Goal: Task Accomplishment & Management: Use online tool/utility

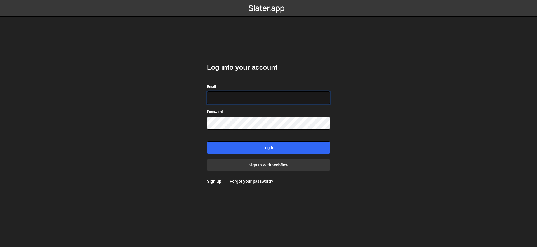
type input "[EMAIL_ADDRESS][DOMAIN_NAME]"
click at [265, 154] on div "Log into your account Email pdrohenrypires@gmail.com Password Log in Sign in wi…" at bounding box center [268, 124] width 123 height 138
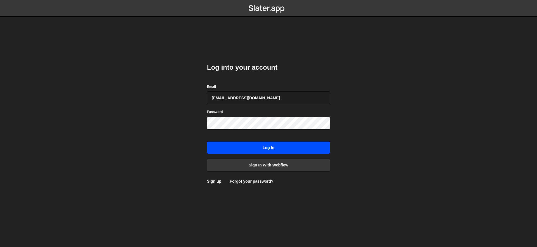
click at [267, 150] on input "Log in" at bounding box center [268, 147] width 123 height 13
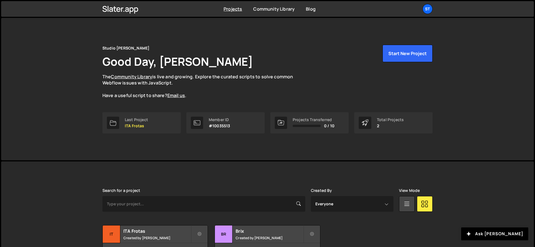
scroll to position [41, 0]
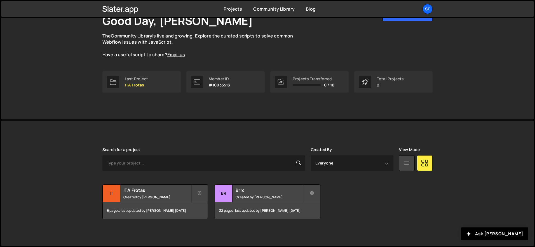
click at [205, 194] on button at bounding box center [199, 193] width 17 height 18
click at [209, 215] on link "Edit Project" at bounding box center [225, 215] width 67 height 9
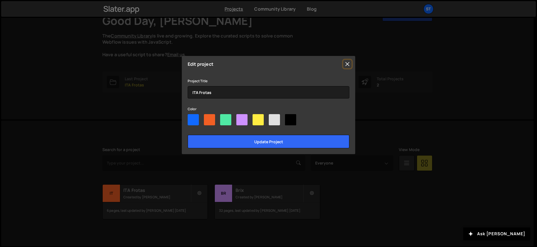
click at [349, 64] on button "Close" at bounding box center [347, 64] width 8 height 8
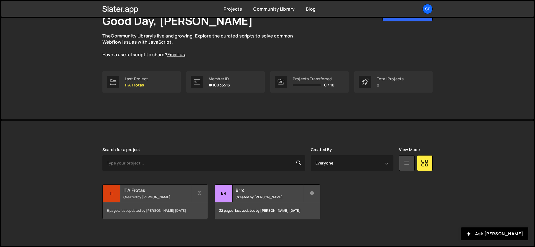
click at [138, 192] on h2 "ITA Frotas" at bounding box center [156, 190] width 67 height 6
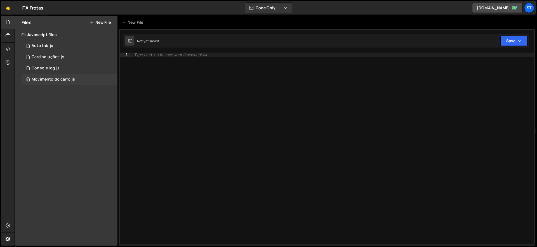
click at [60, 75] on div "0 Movimento do carro.js 0" at bounding box center [70, 79] width 96 height 11
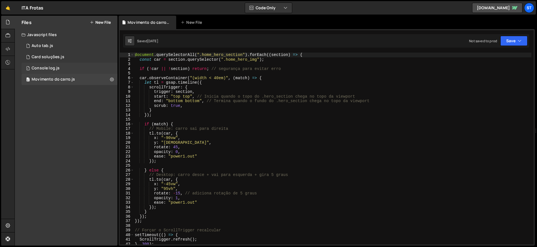
click at [56, 68] on div "Console log.js" at bounding box center [46, 68] width 28 height 5
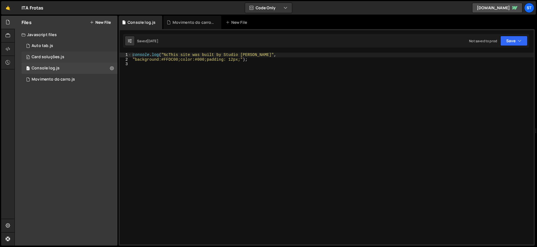
click at [58, 55] on div "Card soluções.js" at bounding box center [48, 57] width 33 height 5
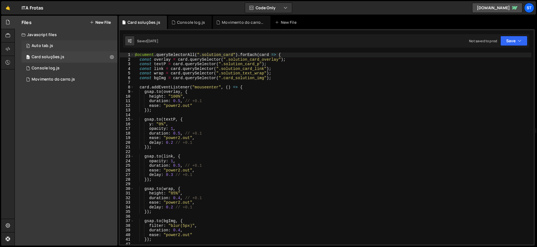
click at [47, 43] on div "0 Auto tab.js 0" at bounding box center [70, 45] width 96 height 11
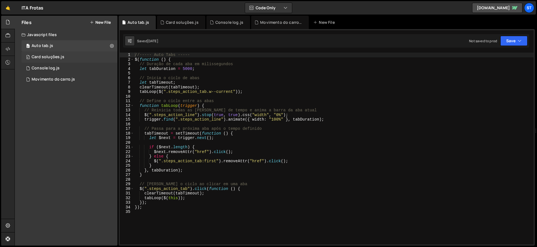
click at [55, 55] on div "Card soluções.js" at bounding box center [48, 57] width 33 height 5
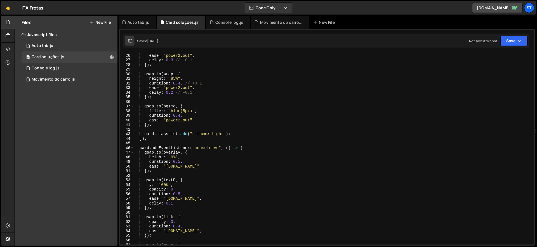
scroll to position [115, 0]
click at [110, 54] on button at bounding box center [112, 57] width 10 height 10
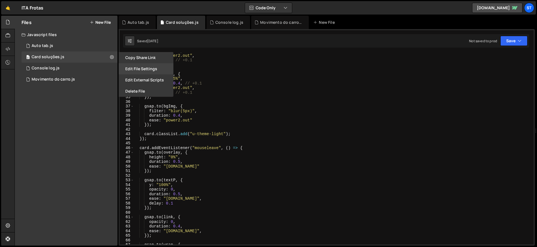
click at [151, 66] on button "Edit File Settings" at bounding box center [146, 68] width 55 height 11
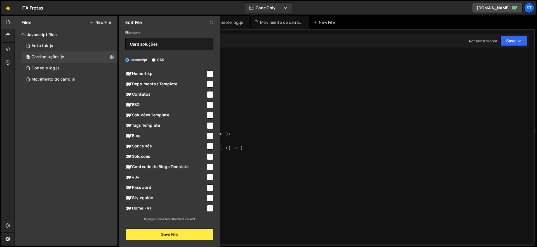
scroll to position [67, 0]
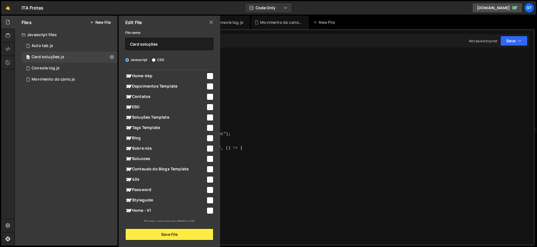
click at [211, 21] on icon at bounding box center [211, 22] width 4 height 6
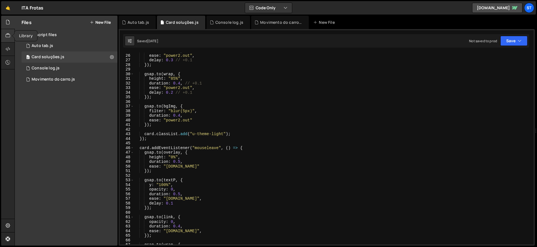
click at [10, 35] on icon at bounding box center [8, 35] width 4 height 6
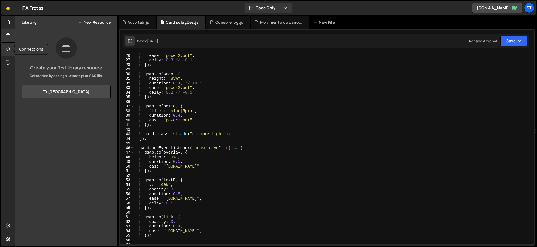
click at [8, 47] on icon at bounding box center [8, 49] width 4 height 6
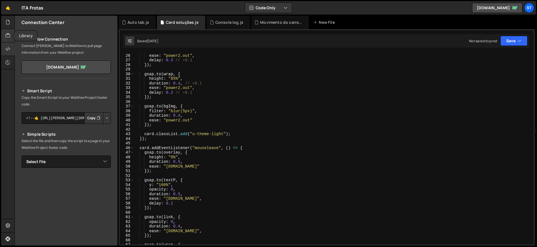
click at [10, 38] on div at bounding box center [8, 35] width 14 height 13
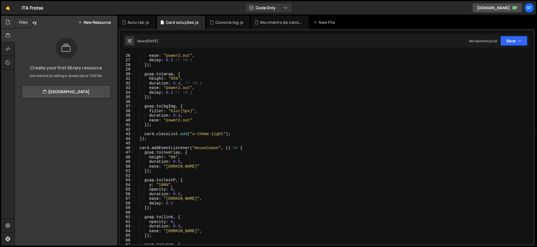
click at [11, 22] on div at bounding box center [8, 22] width 14 height 13
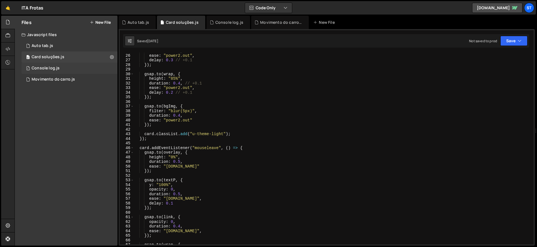
click at [114, 66] on div "1 Console log.js 0" at bounding box center [70, 68] width 96 height 11
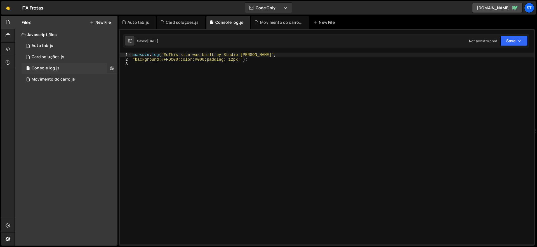
click at [113, 67] on icon at bounding box center [112, 67] width 4 height 5
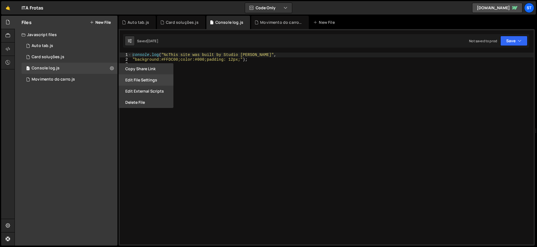
click at [160, 81] on button "Edit File Settings" at bounding box center [146, 79] width 55 height 11
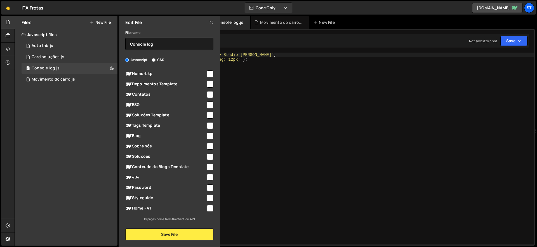
scroll to position [0, 0]
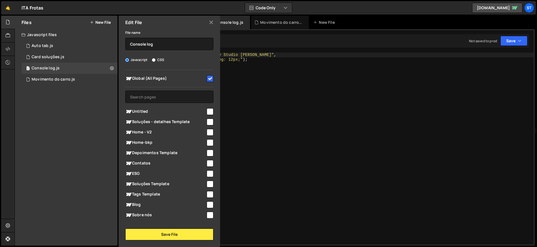
click at [211, 25] on icon at bounding box center [211, 22] width 4 height 6
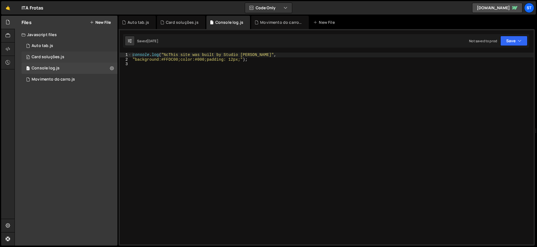
click at [112, 57] on div "0 Card soluções.js 0" at bounding box center [70, 56] width 96 height 11
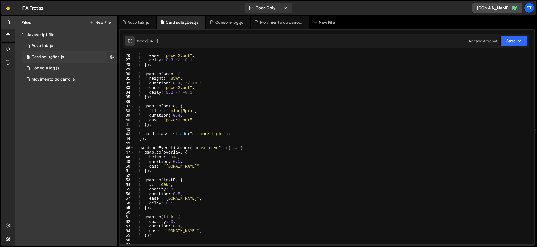
click at [112, 55] on icon at bounding box center [112, 56] width 4 height 5
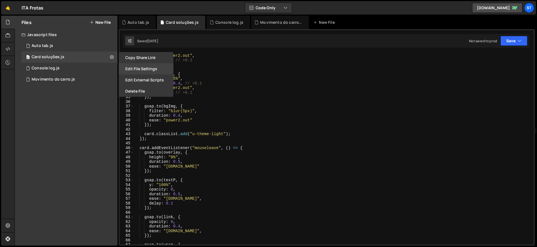
click at [156, 72] on button "Edit File Settings" at bounding box center [146, 68] width 55 height 11
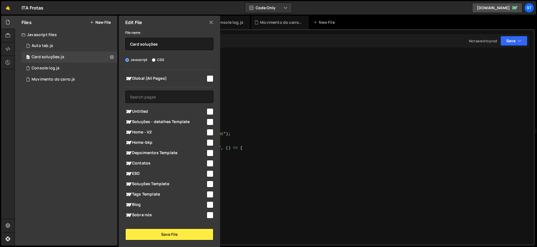
click at [213, 23] on icon at bounding box center [211, 22] width 4 height 6
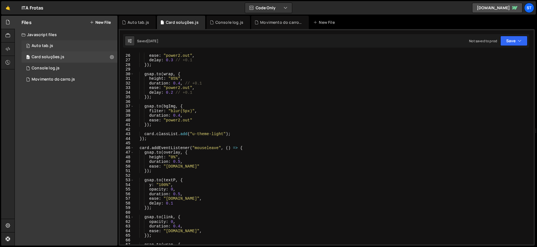
click at [108, 42] on div "0 Auto tab.js 0" at bounding box center [70, 45] width 96 height 11
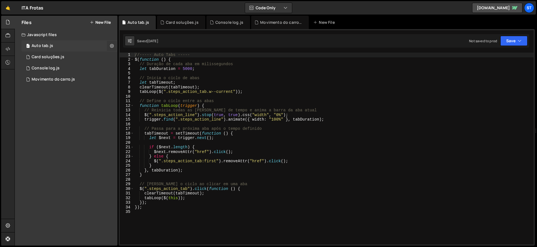
click at [112, 47] on icon at bounding box center [112, 45] width 4 height 5
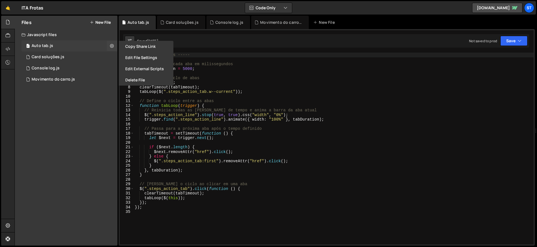
click at [104, 51] on div "0 Auto tab.js 0" at bounding box center [70, 45] width 96 height 11
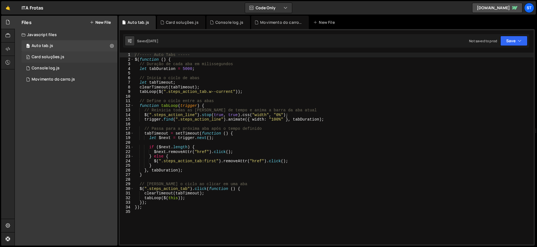
click at [103, 55] on div "0 Card soluções.js 0" at bounding box center [70, 56] width 96 height 11
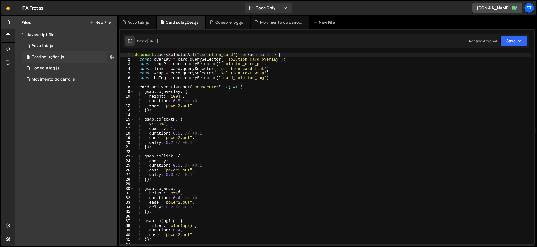
click at [113, 56] on icon at bounding box center [112, 56] width 4 height 5
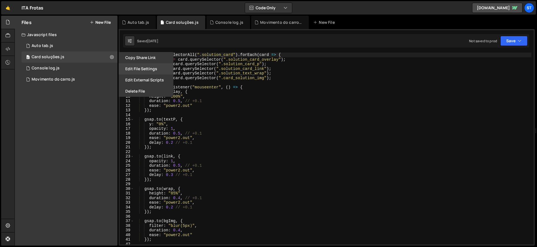
click at [144, 67] on button "Edit File Settings" at bounding box center [146, 68] width 55 height 11
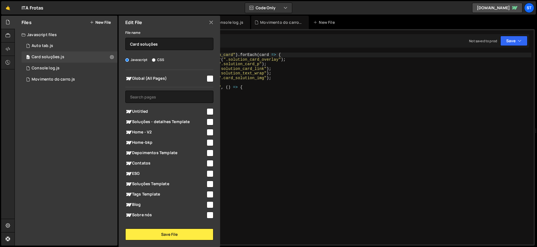
scroll to position [69, 0]
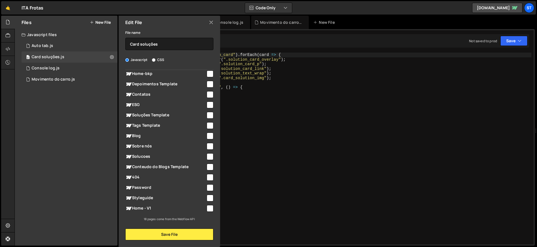
click at [210, 23] on icon at bounding box center [211, 22] width 4 height 6
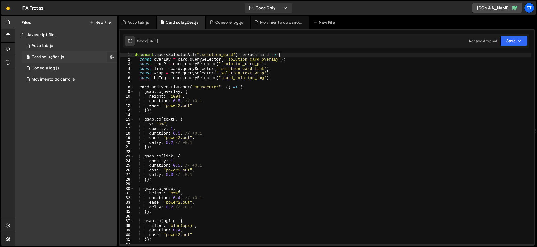
click at [112, 57] on icon at bounding box center [112, 56] width 4 height 5
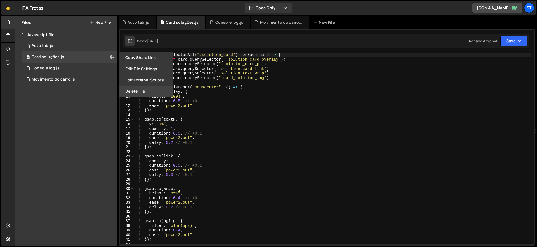
click at [147, 92] on button "Delete File" at bounding box center [146, 91] width 55 height 11
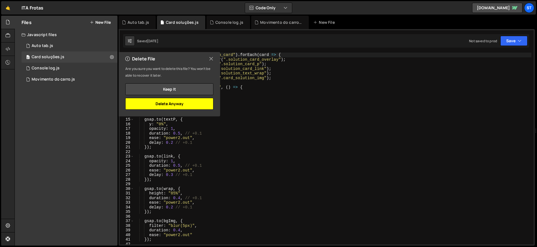
click at [203, 104] on button "Delete Anyway" at bounding box center [169, 104] width 88 height 12
